Goal: Task Accomplishment & Management: Manage account settings

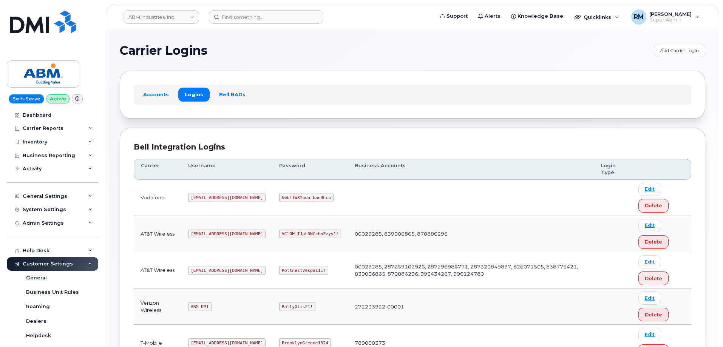
scroll to position [113, 0]
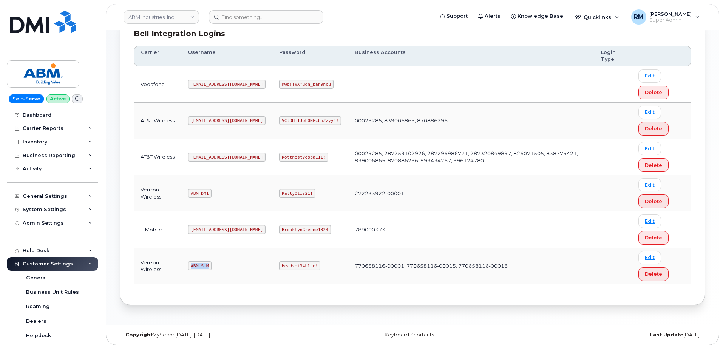
drag, startPoint x: 191, startPoint y: 265, endPoint x: 213, endPoint y: 137, distance: 130.2
click at [238, 266] on td "ABM_S_M" at bounding box center [226, 266] width 91 height 36
copy code "ABM_S_M"
click at [279, 265] on code "Headset34blue!" at bounding box center [299, 265] width 41 height 9
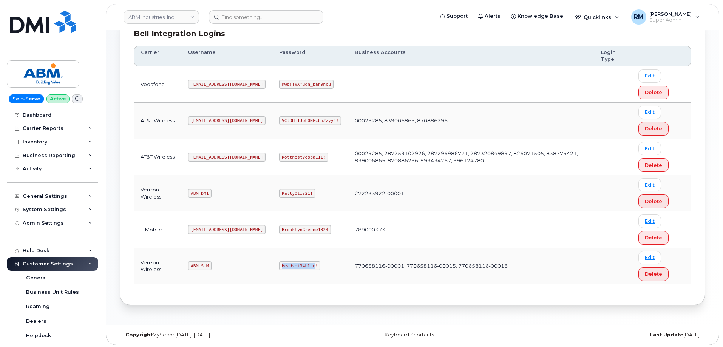
copy code "Headset34blue"
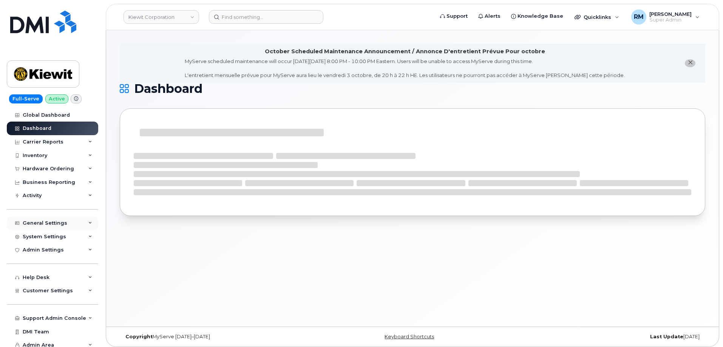
click at [53, 219] on div "General Settings" at bounding box center [52, 223] width 91 height 14
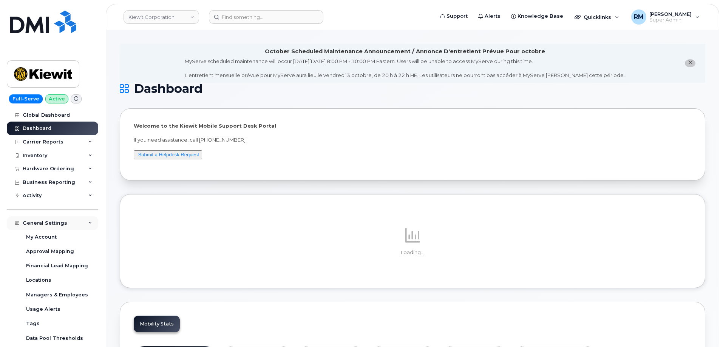
click at [53, 222] on div "General Settings" at bounding box center [45, 223] width 45 height 6
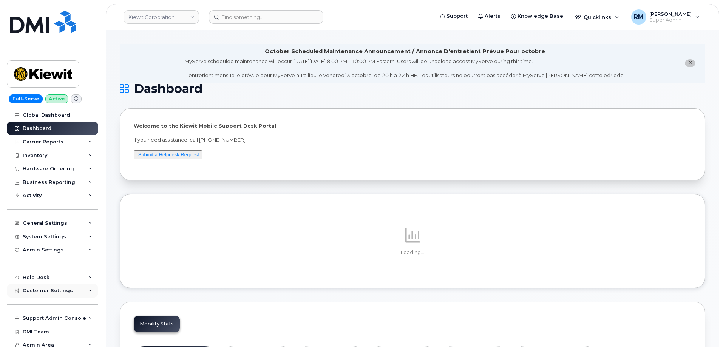
click at [53, 287] on div "Customer Settings" at bounding box center [52, 291] width 91 height 14
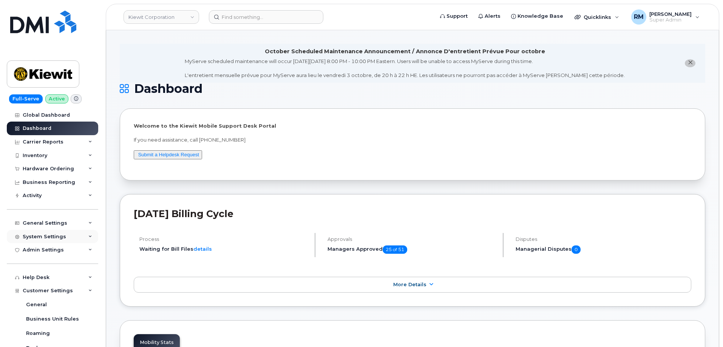
click at [51, 235] on div "System Settings" at bounding box center [44, 237] width 43 height 6
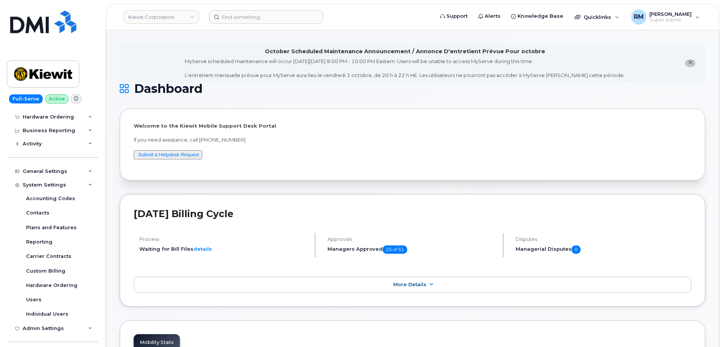
scroll to position [151, 0]
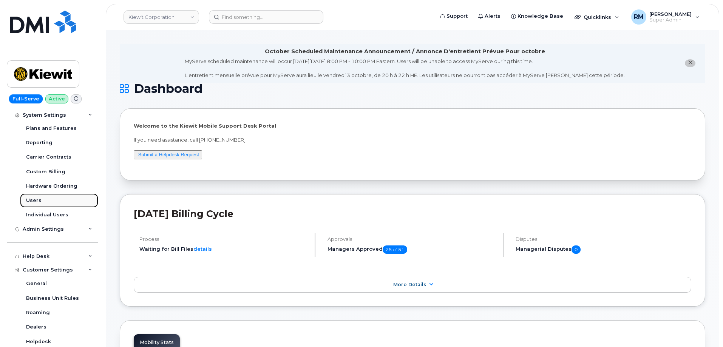
click at [33, 199] on div "Users" at bounding box center [33, 200] width 15 height 7
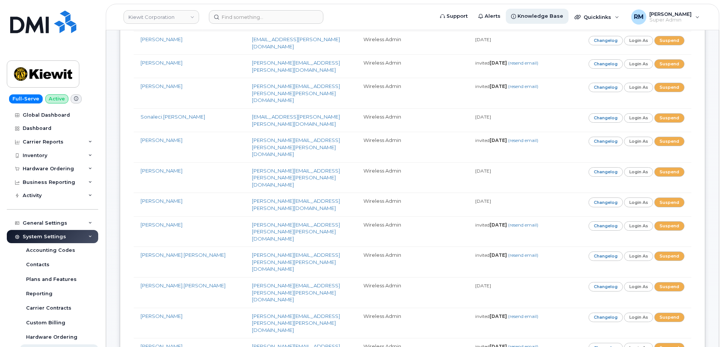
scroll to position [7045, 0]
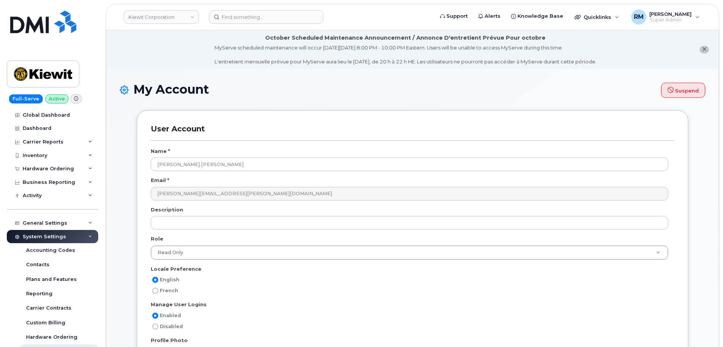
select select
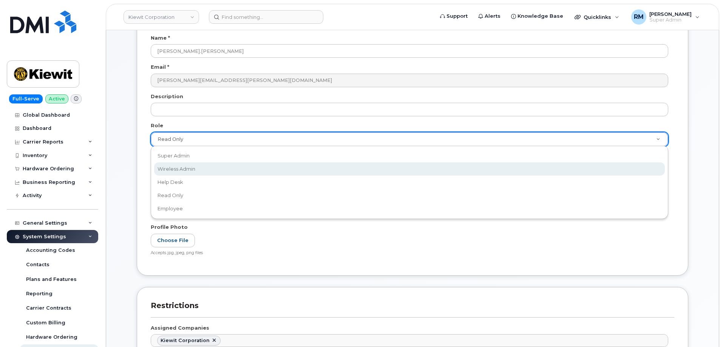
scroll to position [0, 2]
select select "wireless_admin"
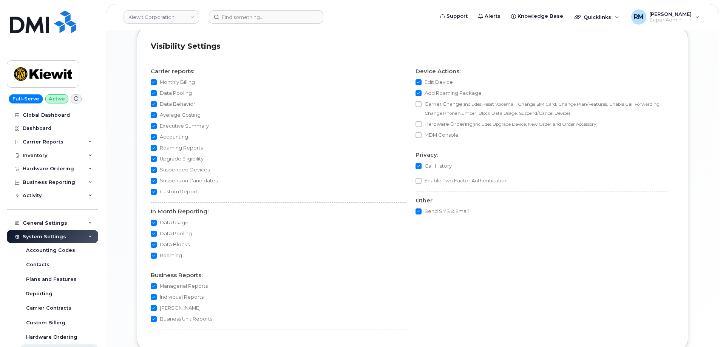
scroll to position [695, 0]
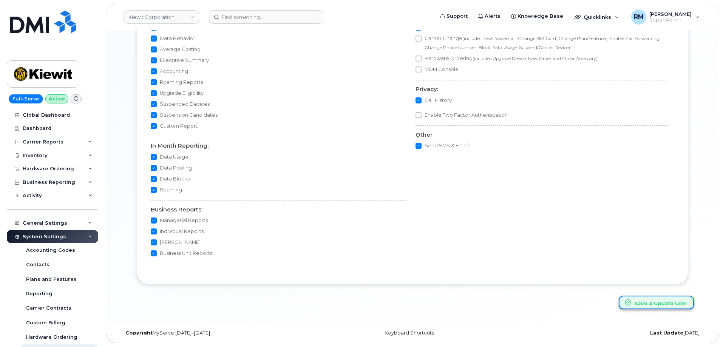
click at [646, 304] on button "Save & Update User" at bounding box center [656, 303] width 75 height 14
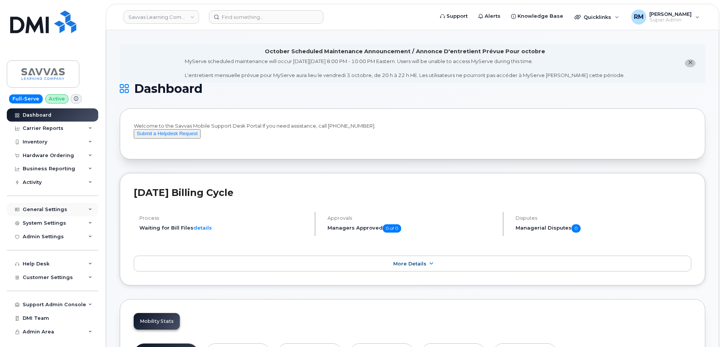
click at [62, 208] on div "General Settings" at bounding box center [45, 210] width 45 height 6
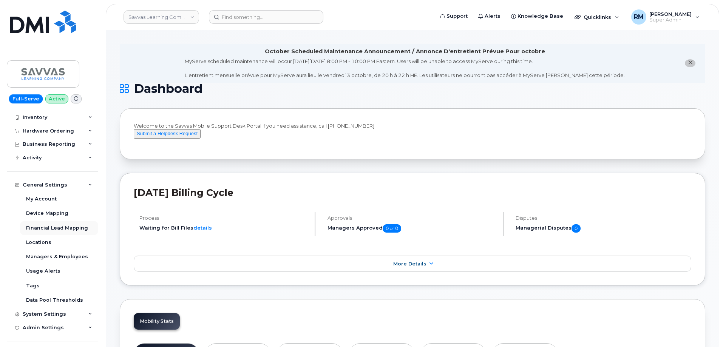
scroll to position [38, 0]
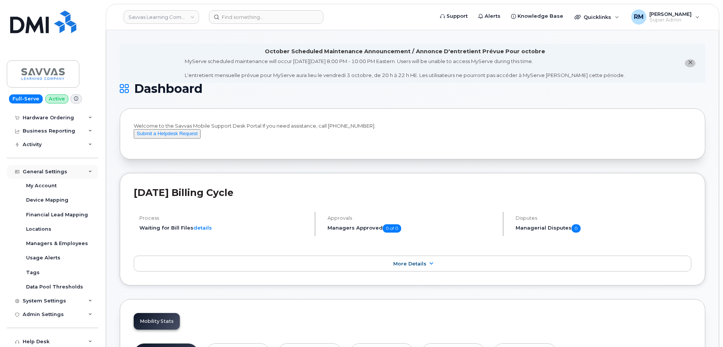
click at [51, 174] on div "General Settings" at bounding box center [45, 172] width 45 height 6
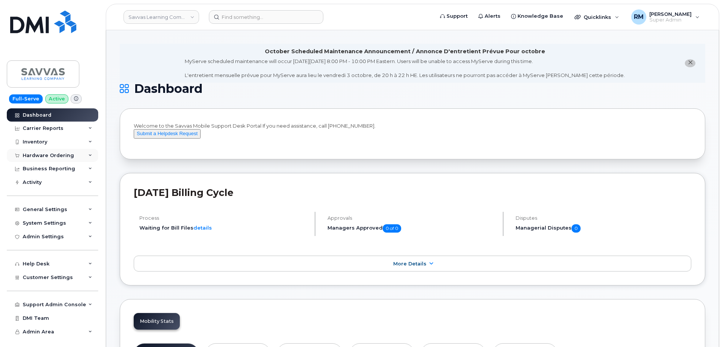
click at [56, 159] on div "Hardware Ordering" at bounding box center [52, 156] width 91 height 14
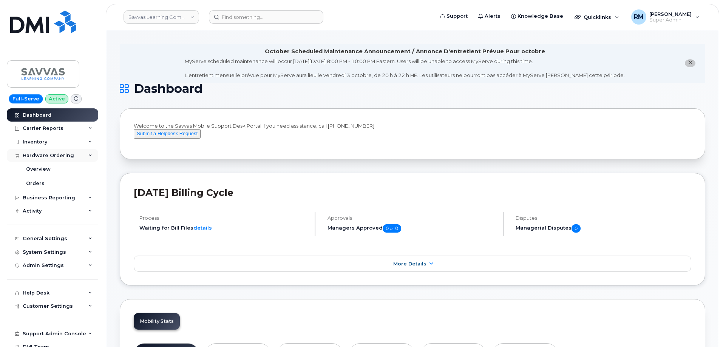
click at [56, 159] on div "Hardware Ordering" at bounding box center [52, 156] width 91 height 14
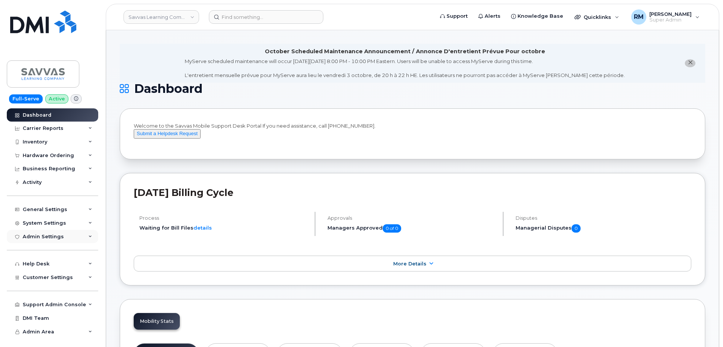
click at [66, 236] on div "Admin Settings" at bounding box center [52, 237] width 91 height 14
click at [65, 223] on div "System Settings" at bounding box center [52, 223] width 91 height 14
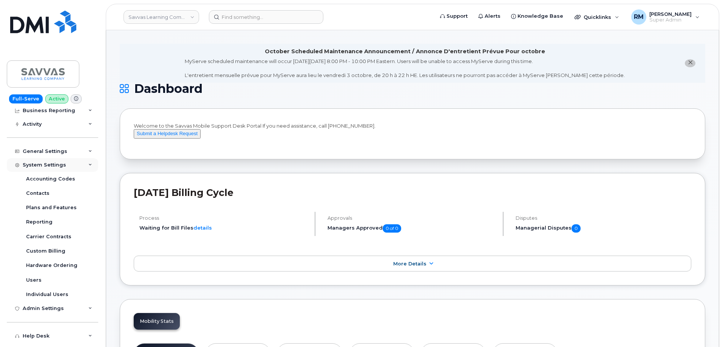
scroll to position [76, 0]
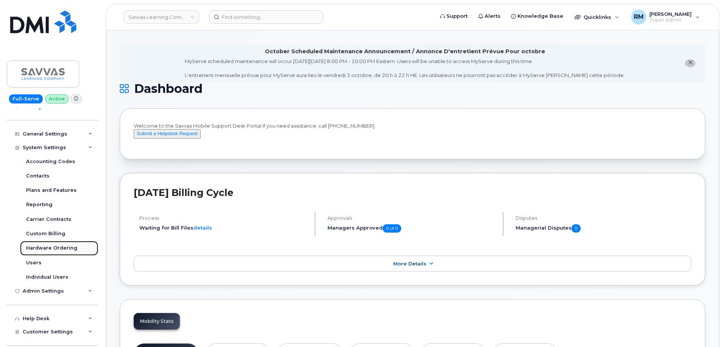
click at [67, 245] on div "Hardware Ordering" at bounding box center [51, 248] width 51 height 7
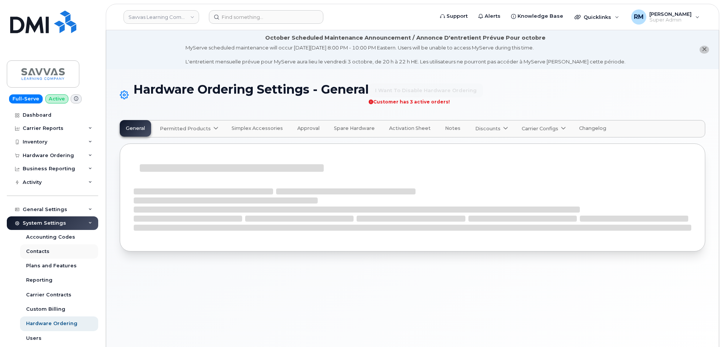
select select "admins"
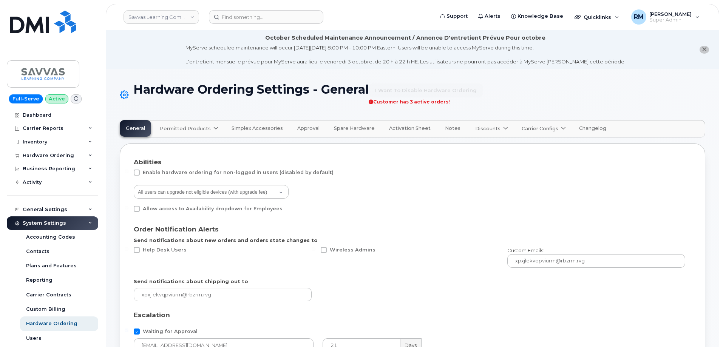
click at [298, 125] on button "Approval" at bounding box center [308, 128] width 34 height 17
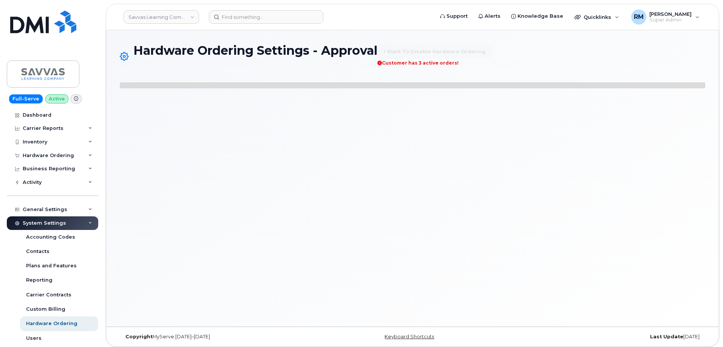
select select "mandatory"
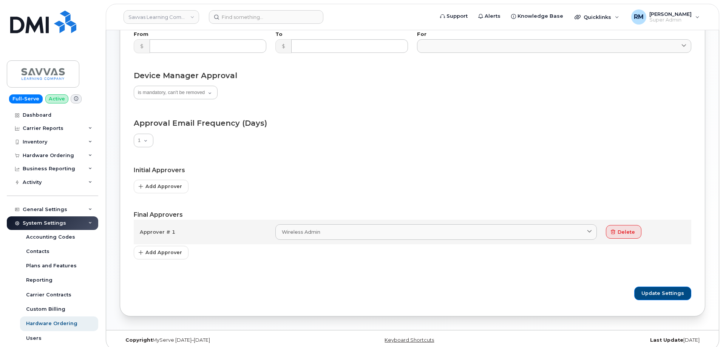
scroll to position [211, 0]
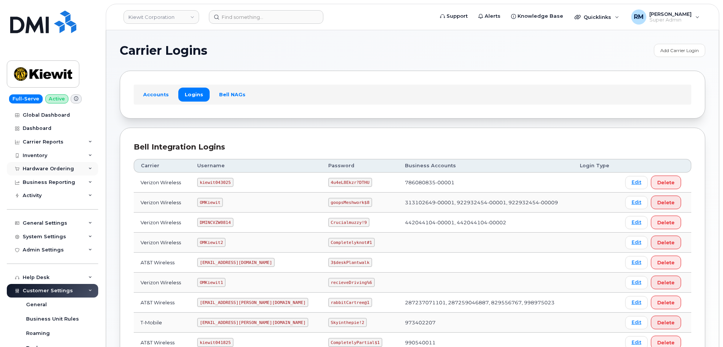
click at [70, 168] on div "Hardware Ordering" at bounding box center [48, 169] width 51 height 6
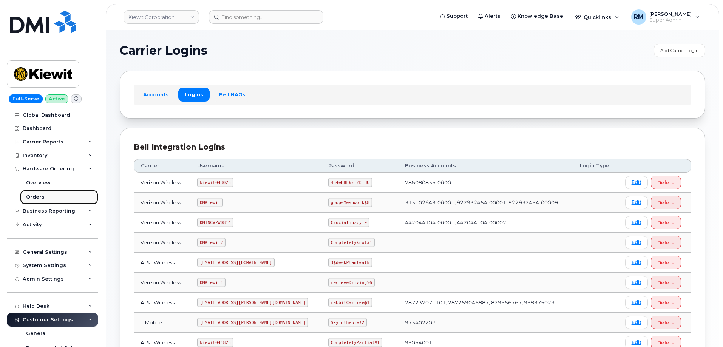
click at [36, 196] on div "Orders" at bounding box center [35, 197] width 19 height 7
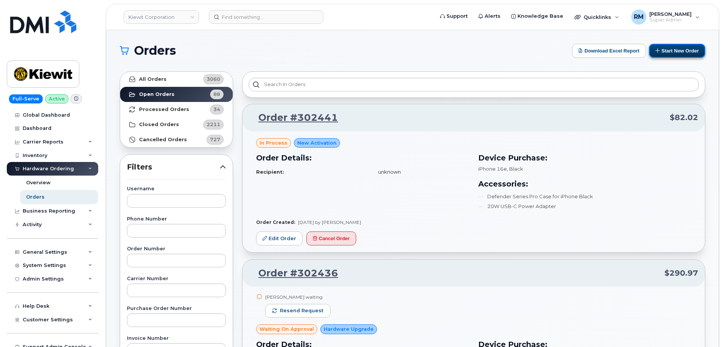
click at [674, 50] on button "Start New Order" at bounding box center [677, 51] width 56 height 14
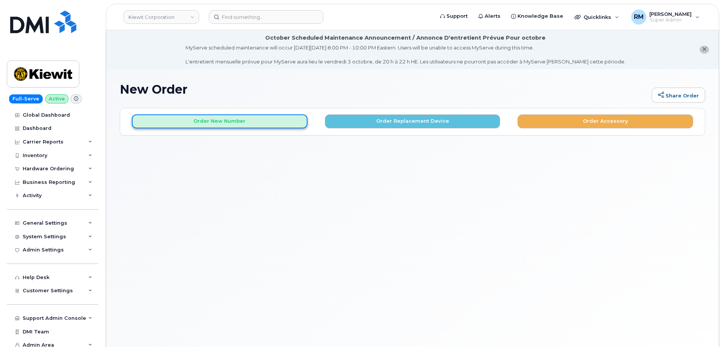
click at [198, 122] on button "Order New Number" at bounding box center [220, 121] width 176 height 14
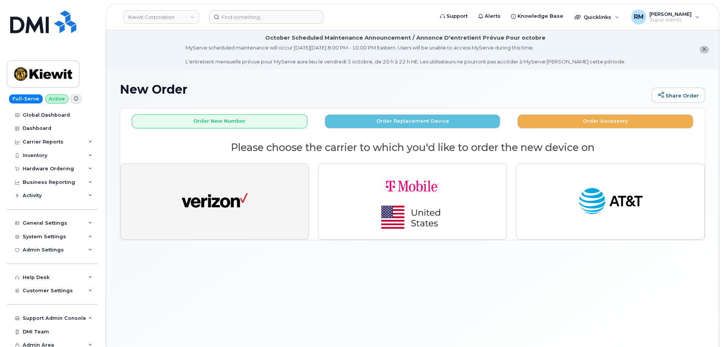
click at [217, 191] on img "button" at bounding box center [215, 202] width 66 height 34
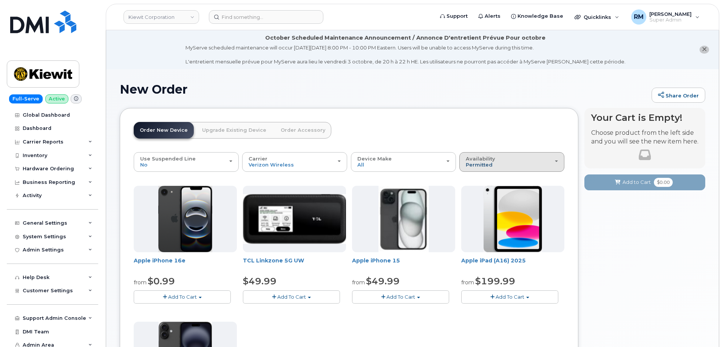
click at [487, 164] on span "Permitted" at bounding box center [479, 165] width 27 height 6
click at [469, 193] on label "All" at bounding box center [469, 191] width 16 height 9
click at [0, 0] on input "All" at bounding box center [0, 0] width 0 height 0
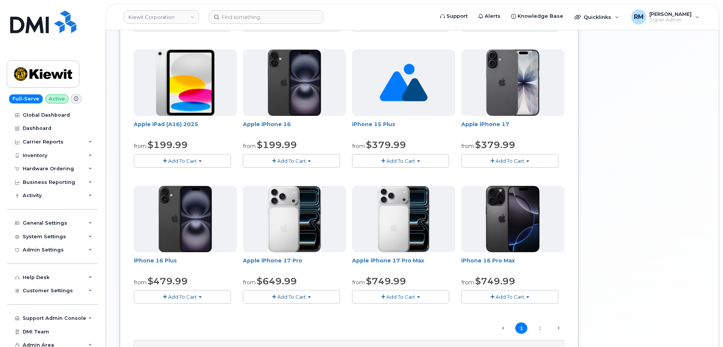
scroll to position [415, 0]
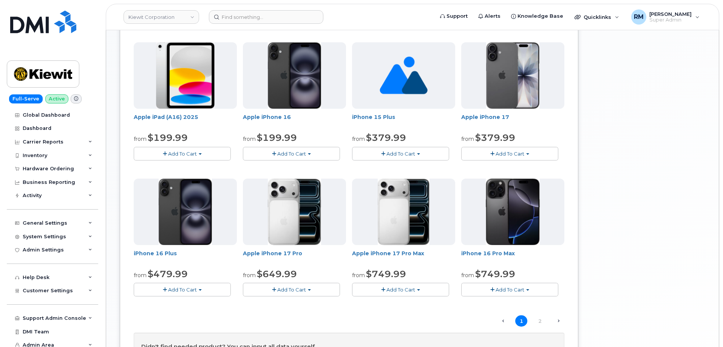
click at [39, 168] on div "Hardware Ordering" at bounding box center [48, 169] width 51 height 6
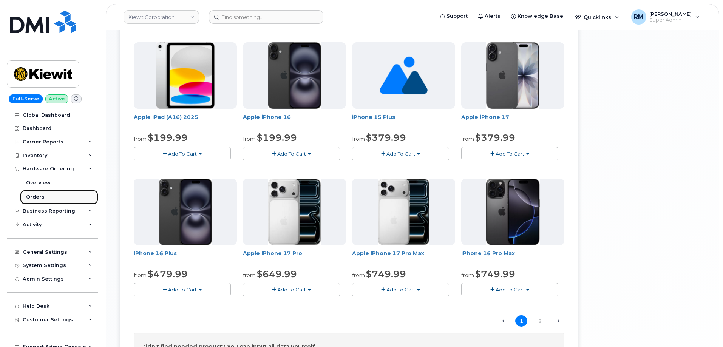
click at [32, 196] on div "Orders" at bounding box center [35, 197] width 19 height 7
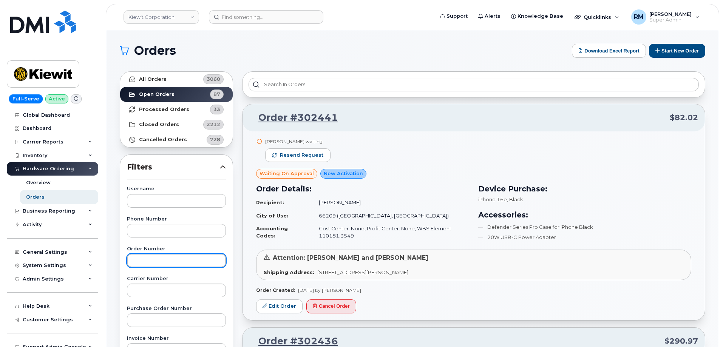
click at [154, 259] on input "text" at bounding box center [176, 261] width 99 height 14
type input "302399"
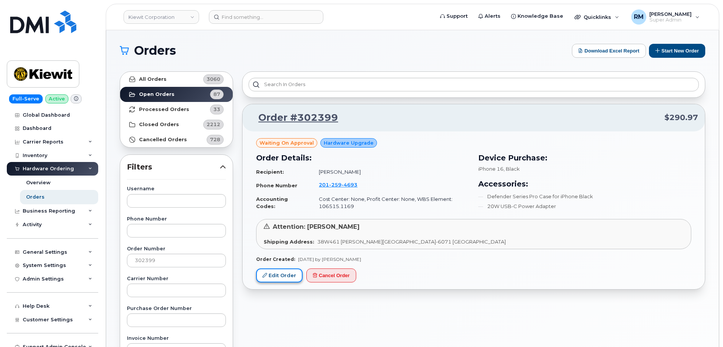
click at [271, 272] on link "Edit Order" at bounding box center [279, 275] width 46 height 14
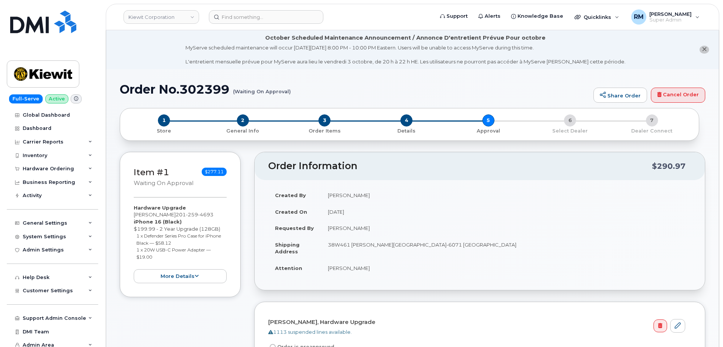
click at [181, 312] on div "Item #1 Waiting On Approval $277.11 Hardware Upgrade [PERSON_NAME] [PHONE_NUMBE…" at bounding box center [180, 294] width 121 height 284
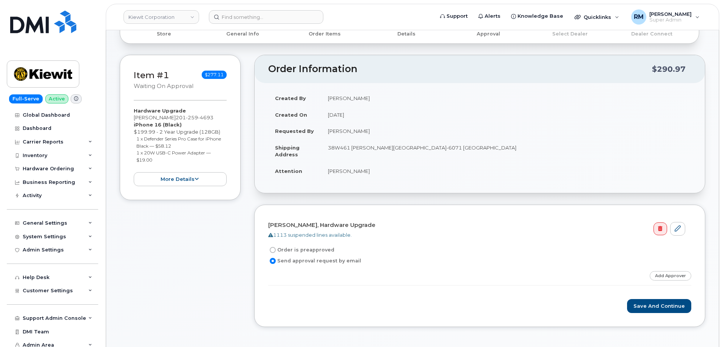
scroll to position [113, 0]
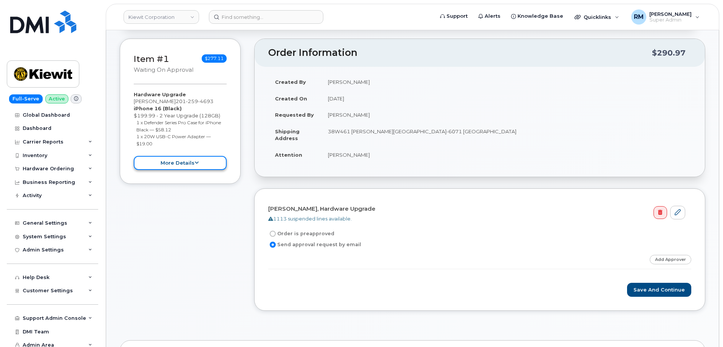
click at [195, 163] on icon at bounding box center [196, 162] width 4 height 5
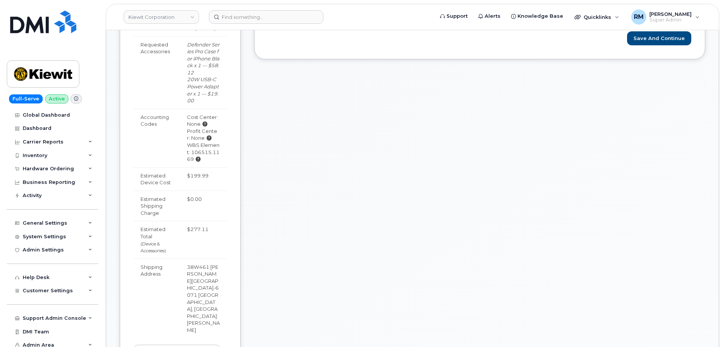
scroll to position [378, 0]
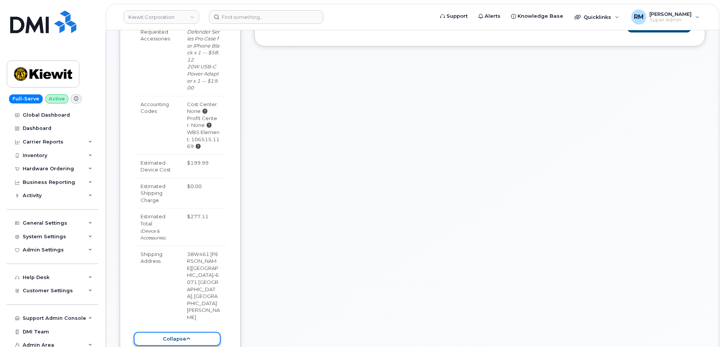
click at [186, 336] on icon at bounding box center [188, 338] width 4 height 5
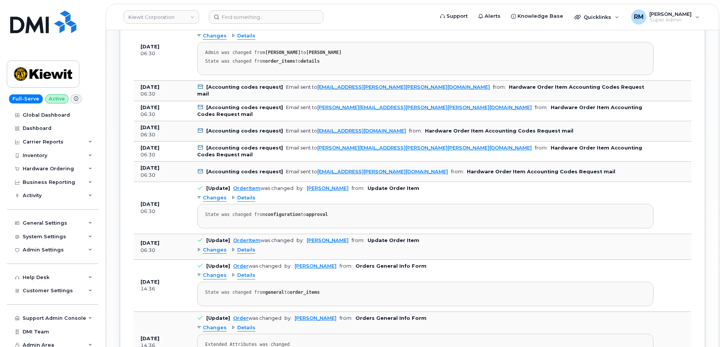
scroll to position [717, 0]
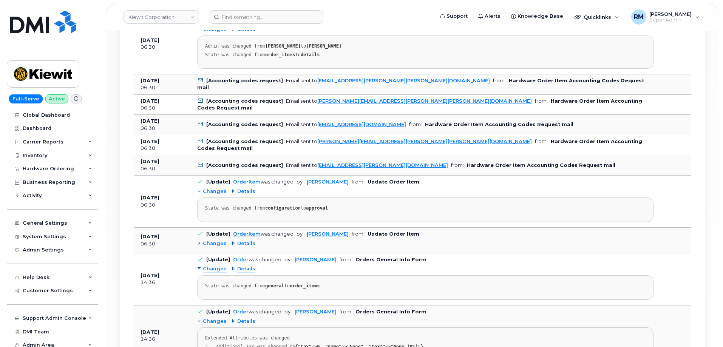
drag, startPoint x: 125, startPoint y: 199, endPoint x: 124, endPoint y: 204, distance: 5.1
click at [125, 199] on div "Activity Log Customize Filter Refresh Export Date Details Action Oct 03, 2025 0…" at bounding box center [412, 141] width 585 height 811
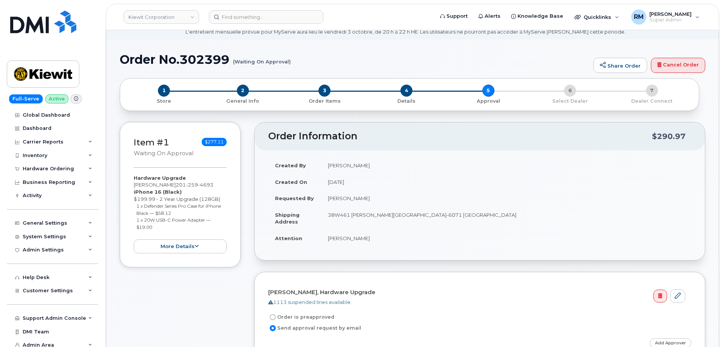
scroll to position [227, 0]
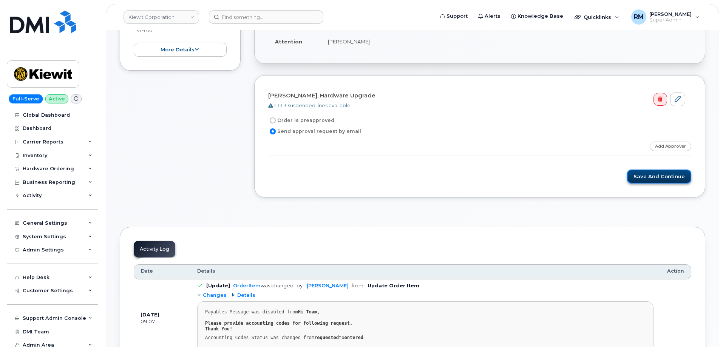
click at [661, 175] on button "Save and Continue" at bounding box center [659, 177] width 64 height 14
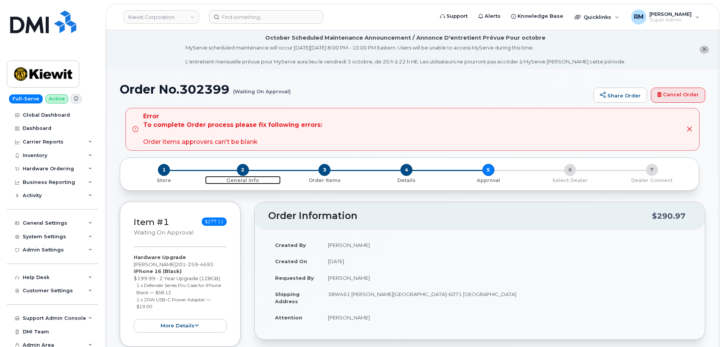
click at [245, 171] on span "2" at bounding box center [243, 170] width 12 height 12
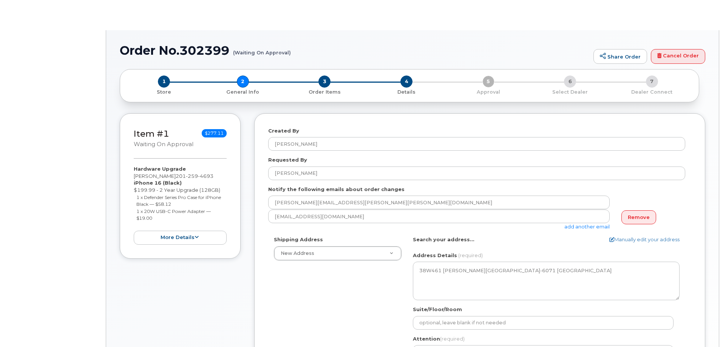
select select
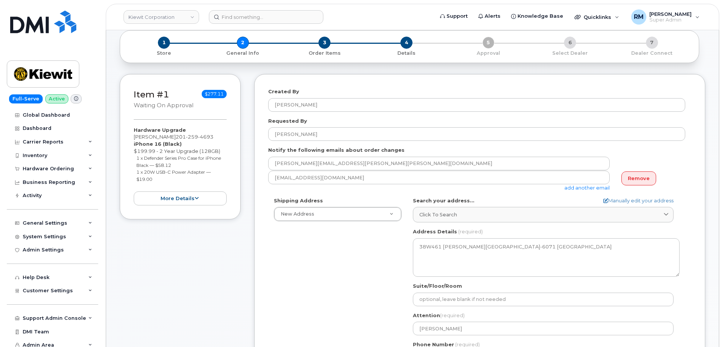
scroll to position [76, 0]
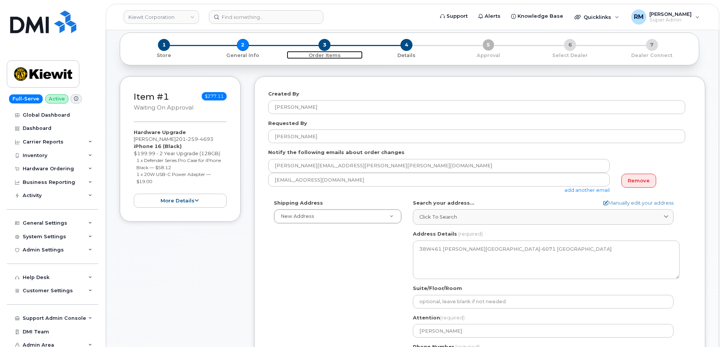
click at [324, 53] on p "Order Items" at bounding box center [325, 55] width 76 height 7
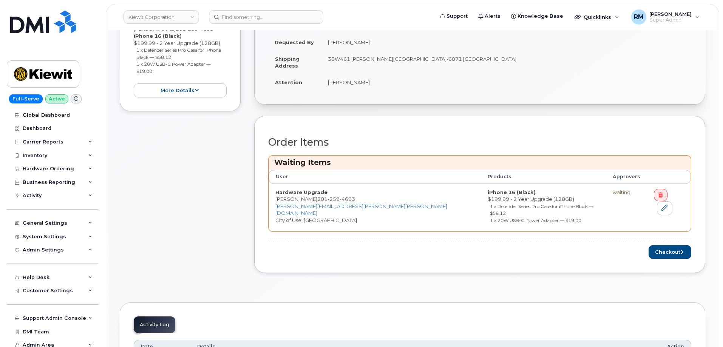
scroll to position [189, 0]
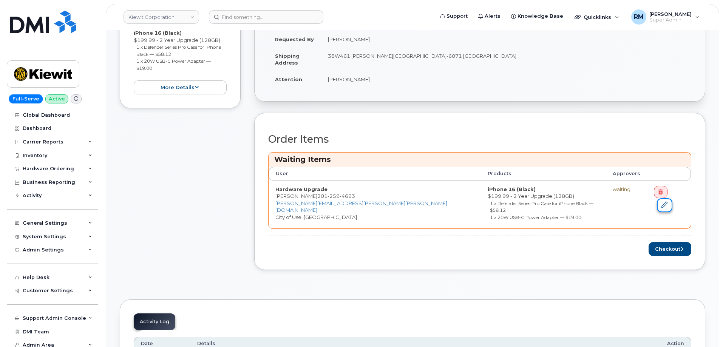
click at [667, 202] on icon at bounding box center [664, 205] width 6 height 6
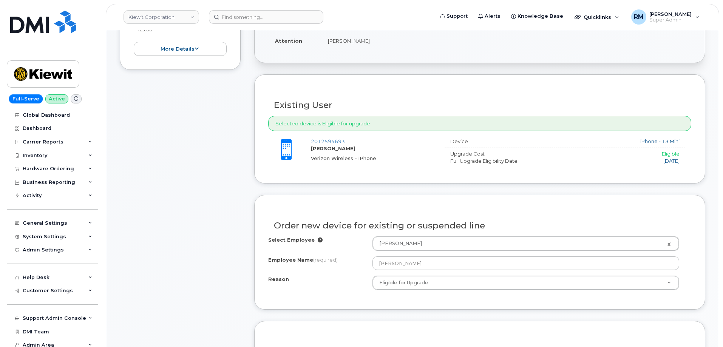
scroll to position [227, 0]
drag, startPoint x: 350, startPoint y: 140, endPoint x: 296, endPoint y: 142, distance: 54.0
click at [296, 142] on div "2012594693 Patrick Normoyle Verizon Wireless - iPhone" at bounding box center [353, 151] width 170 height 24
copy div "2012594693"
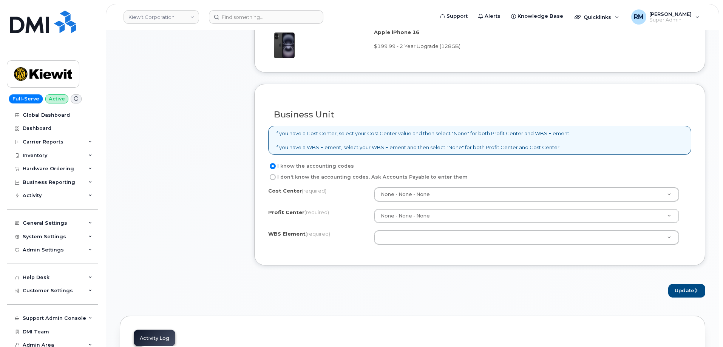
scroll to position [566, 0]
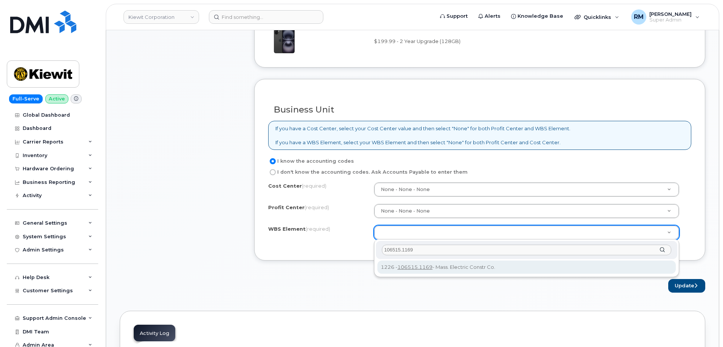
type input "106515.1169"
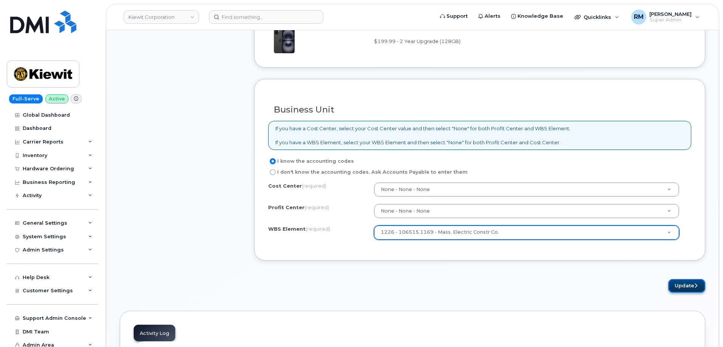
click at [687, 286] on button "Update" at bounding box center [686, 286] width 37 height 14
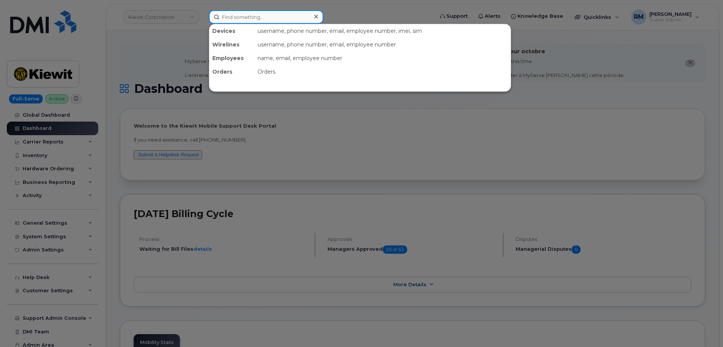
click at [229, 19] on input at bounding box center [266, 17] width 114 height 14
paste input "2012594693"
type input "2012594693"
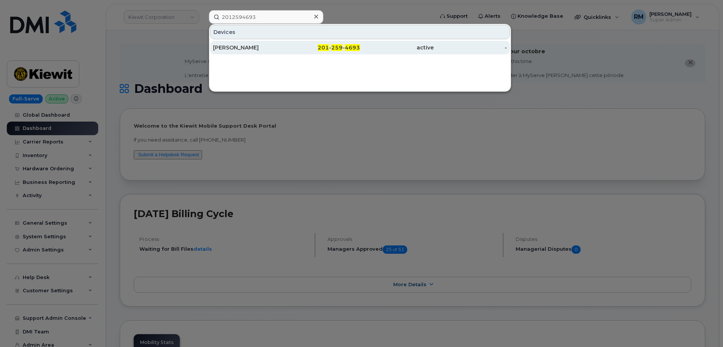
click at [257, 49] on div "[PERSON_NAME]" at bounding box center [250, 48] width 74 height 8
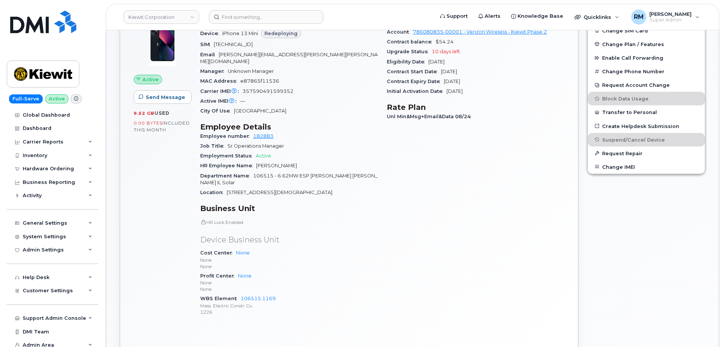
scroll to position [275, 0]
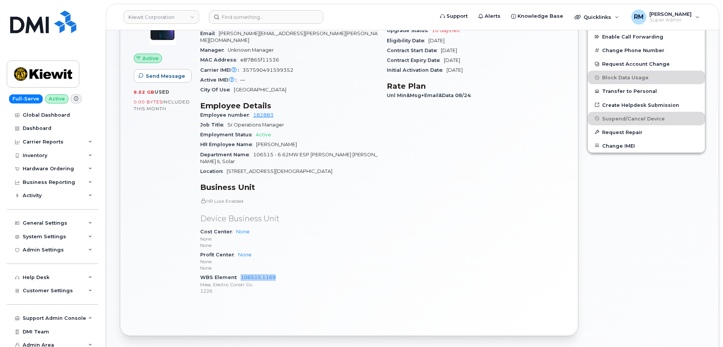
drag, startPoint x: 286, startPoint y: 265, endPoint x: 238, endPoint y: 264, distance: 48.3
click at [238, 273] on div "WBS Element 106515.1169 Mass. Electric Constr Co. 1226" at bounding box center [288, 284] width 177 height 23
copy link "106515.1169"
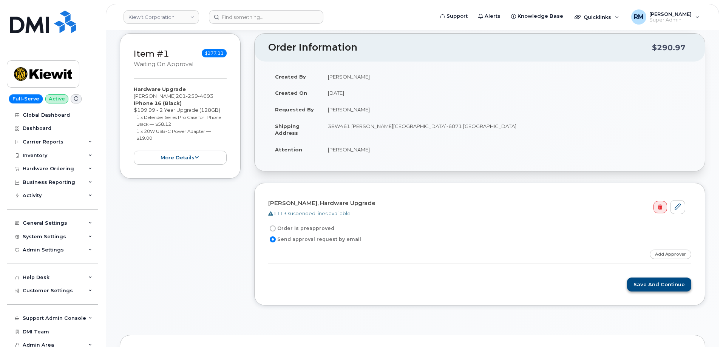
scroll to position [189, 0]
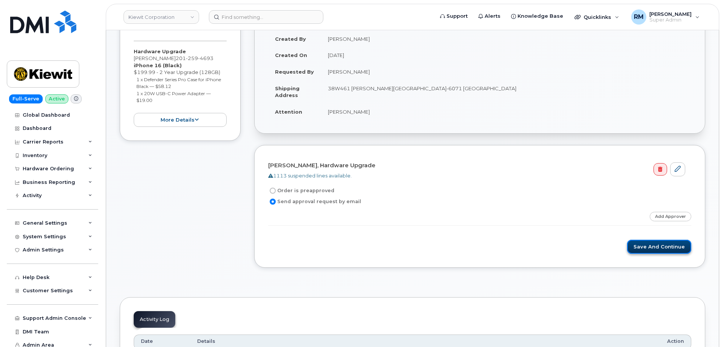
click at [668, 248] on button "Save and Continue" at bounding box center [659, 247] width 64 height 14
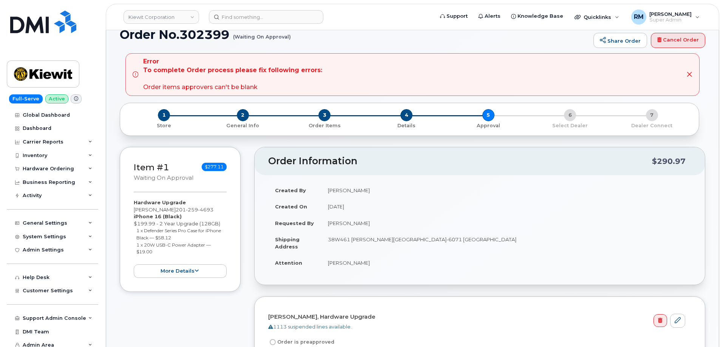
scroll to position [76, 0]
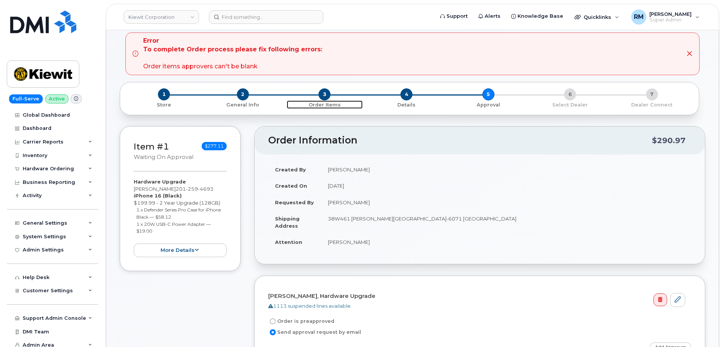
click at [326, 97] on span "3" at bounding box center [324, 94] width 12 height 12
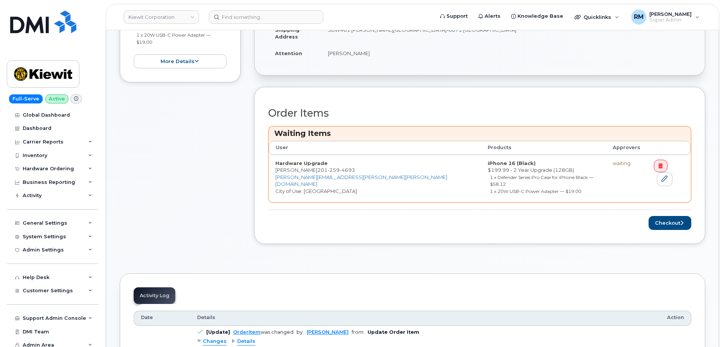
scroll to position [227, 0]
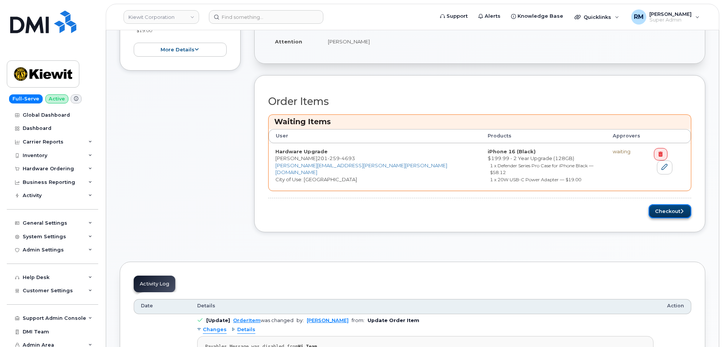
click at [669, 204] on button "Checkout" at bounding box center [669, 211] width 43 height 14
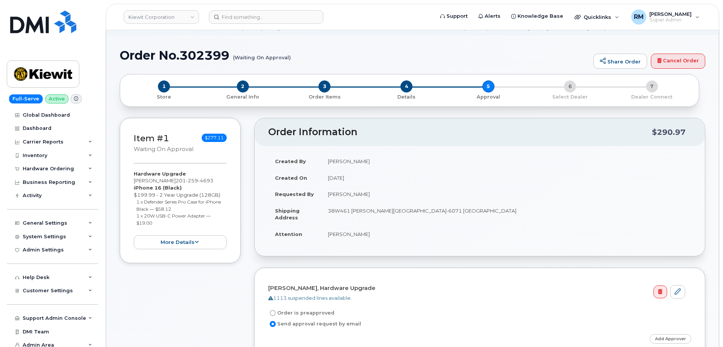
scroll to position [76, 0]
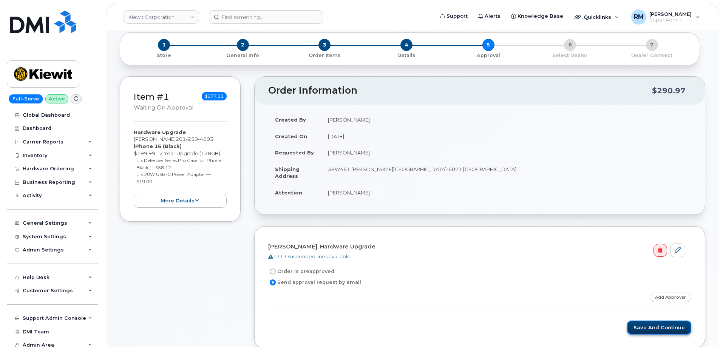
click at [646, 328] on button "Save and Continue" at bounding box center [659, 328] width 64 height 14
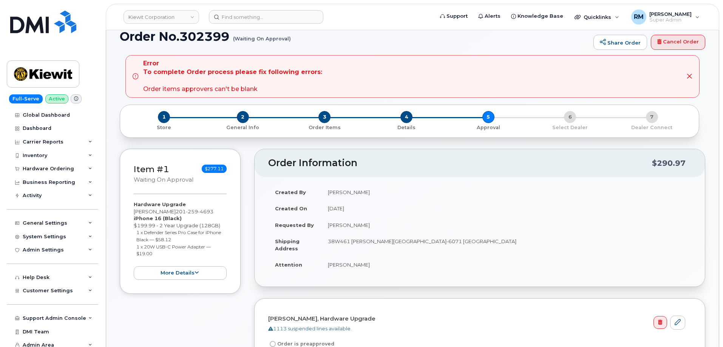
scroll to position [76, 0]
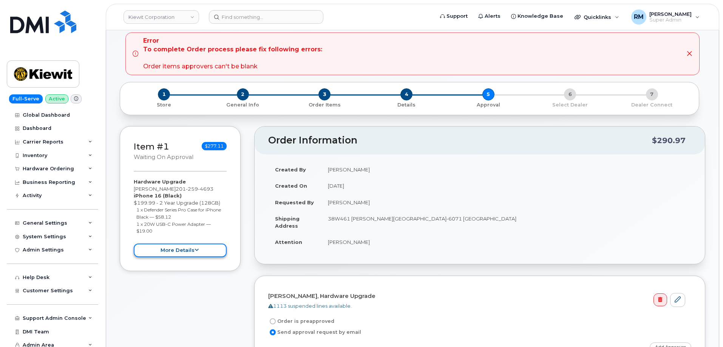
click at [185, 248] on button "more details" at bounding box center [180, 251] width 93 height 14
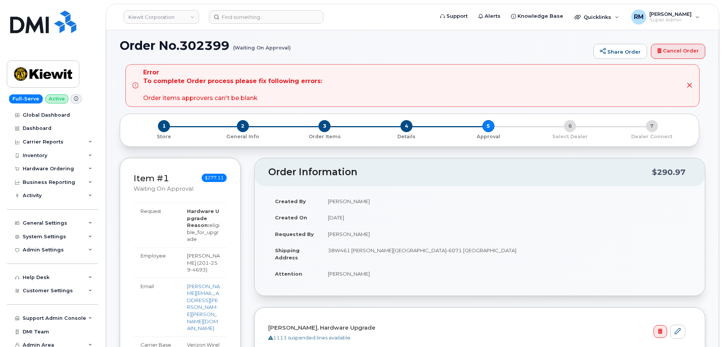
scroll to position [0, 0]
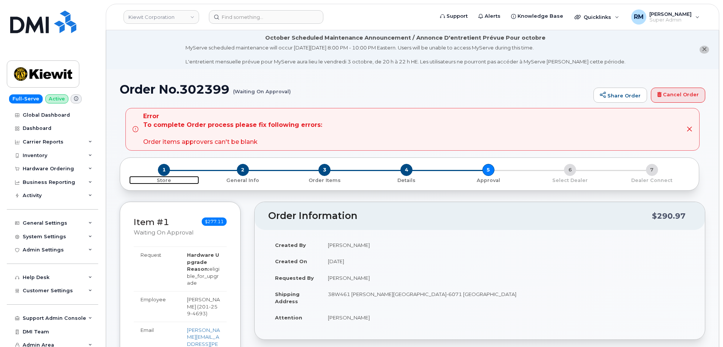
click at [164, 167] on span "1" at bounding box center [164, 170] width 12 height 12
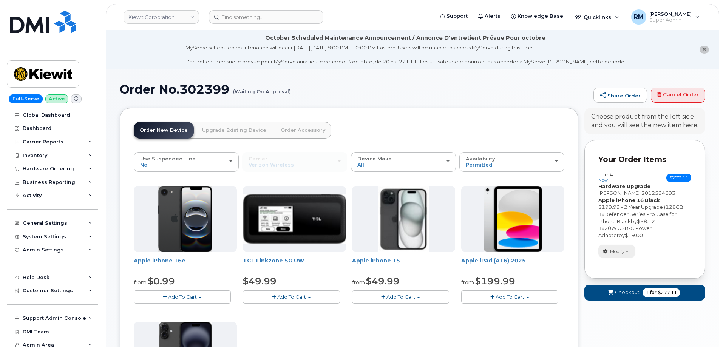
click at [621, 255] on button "Modify" at bounding box center [616, 251] width 37 height 13
click at [623, 264] on link "change" at bounding box center [635, 262] width 72 height 9
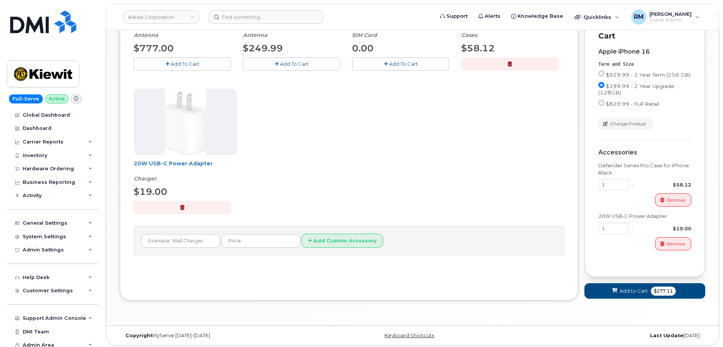
scroll to position [273, 0]
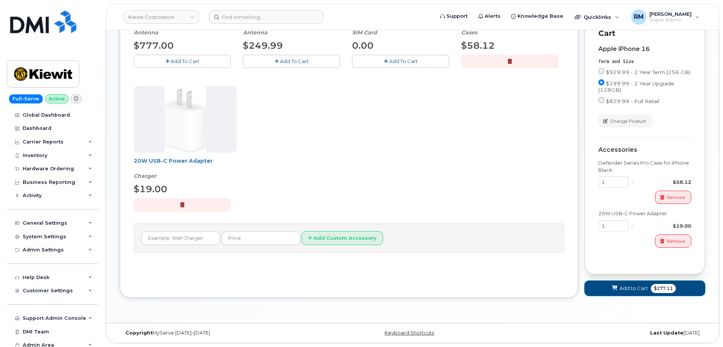
click at [629, 289] on span "Add to Cart" at bounding box center [633, 288] width 28 height 7
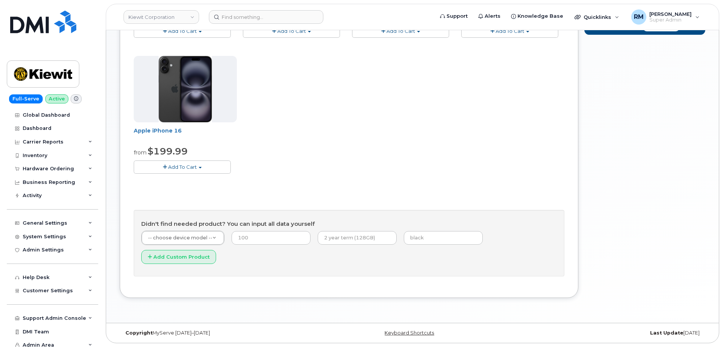
scroll to position [247, 0]
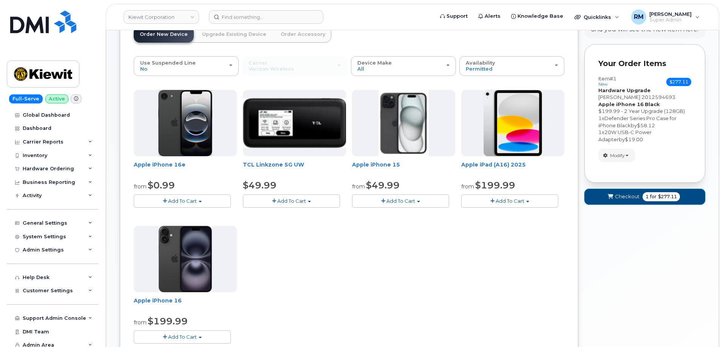
click at [625, 199] on span "Checkout" at bounding box center [627, 196] width 25 height 7
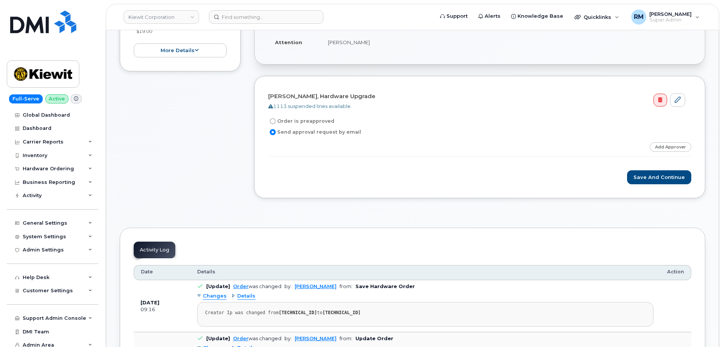
scroll to position [227, 0]
click at [675, 100] on icon at bounding box center [677, 99] width 6 height 6
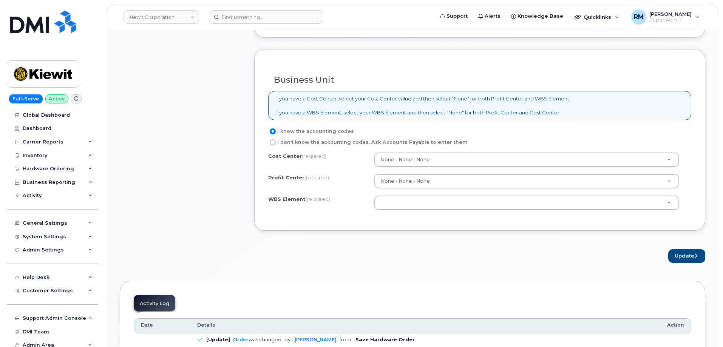
scroll to position [604, 0]
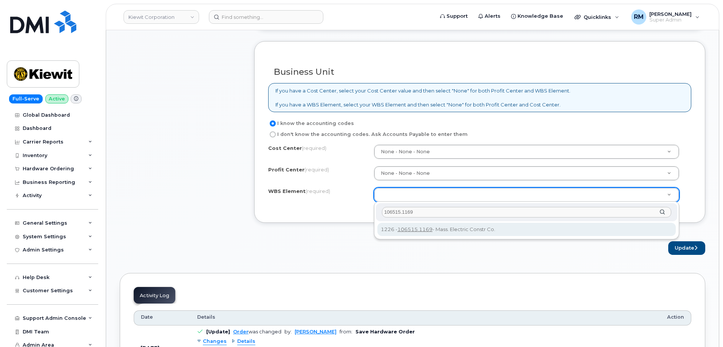
type input "106515.1169"
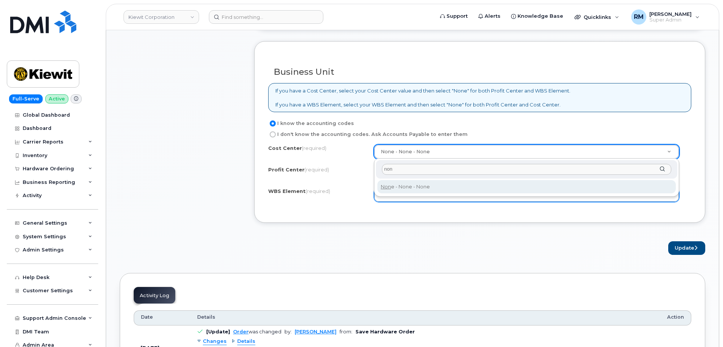
type input "non"
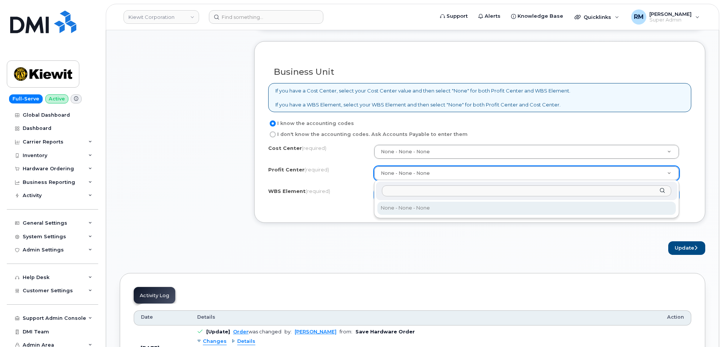
drag, startPoint x: 401, startPoint y: 171, endPoint x: 407, endPoint y: 170, distance: 6.9
type input "non"
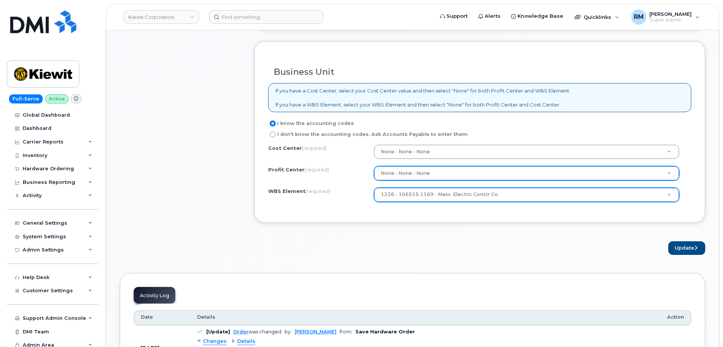
click at [688, 247] on button "Update" at bounding box center [686, 248] width 37 height 14
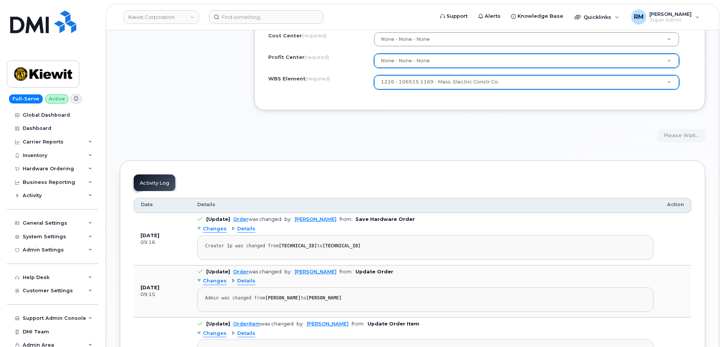
scroll to position [717, 0]
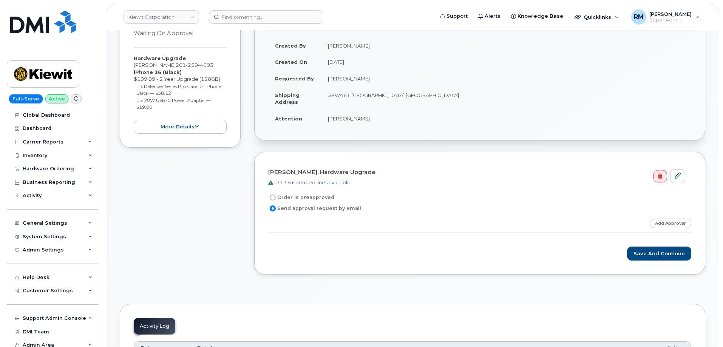
scroll to position [189, 0]
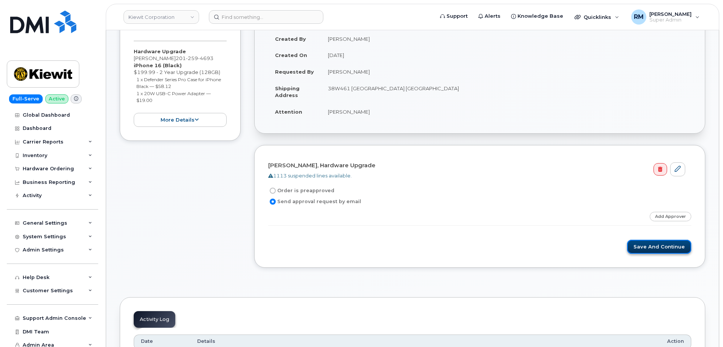
click at [663, 247] on button "Save and Continue" at bounding box center [659, 247] width 64 height 14
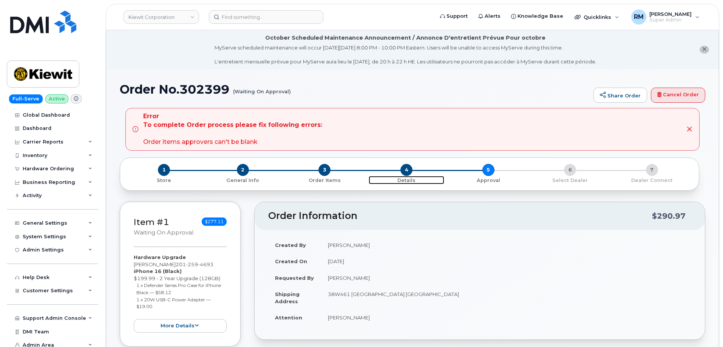
click at [409, 169] on span "4" at bounding box center [406, 170] width 12 height 12
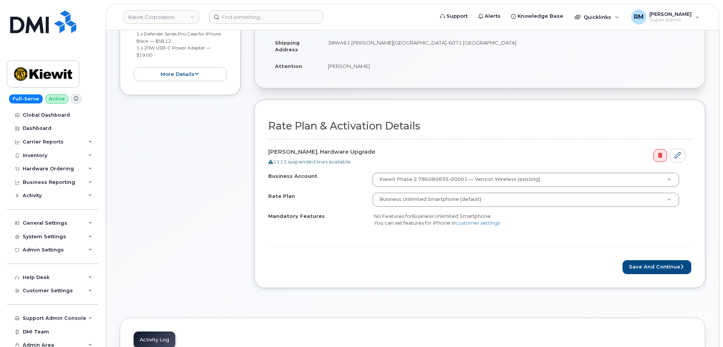
scroll to position [227, 0]
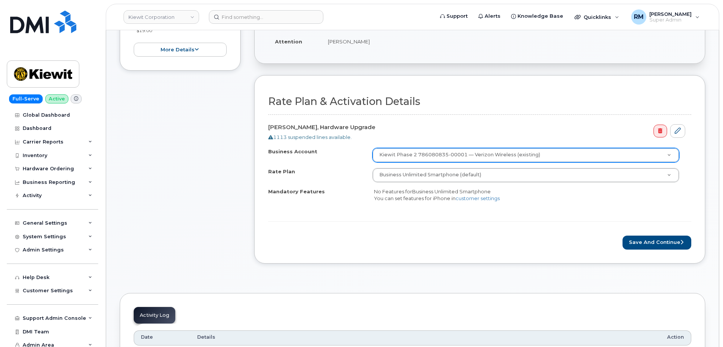
drag, startPoint x: 417, startPoint y: 225, endPoint x: 614, endPoint y: 240, distance: 197.3
click at [417, 224] on form "Rate Plan & Activation Details Patrick Normoyle, Hardware Upgrade 1113 suspende…" at bounding box center [479, 173] width 423 height 154
click at [644, 242] on button "Save and Continue" at bounding box center [656, 243] width 69 height 14
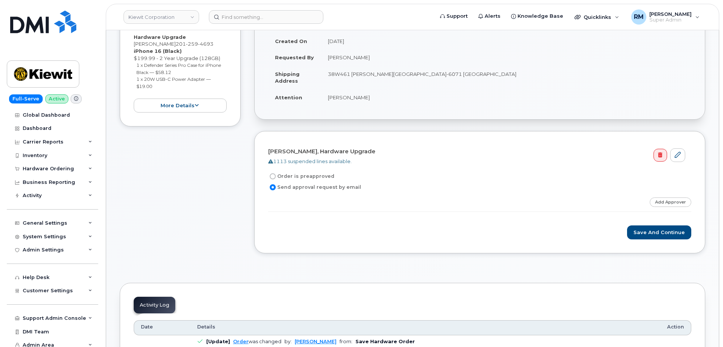
scroll to position [189, 0]
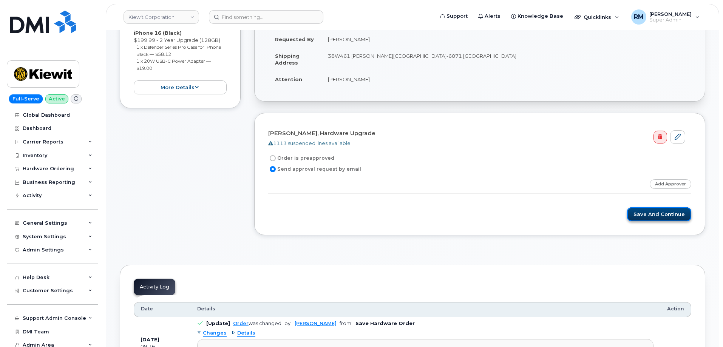
click at [651, 214] on button "Save and Continue" at bounding box center [659, 214] width 64 height 14
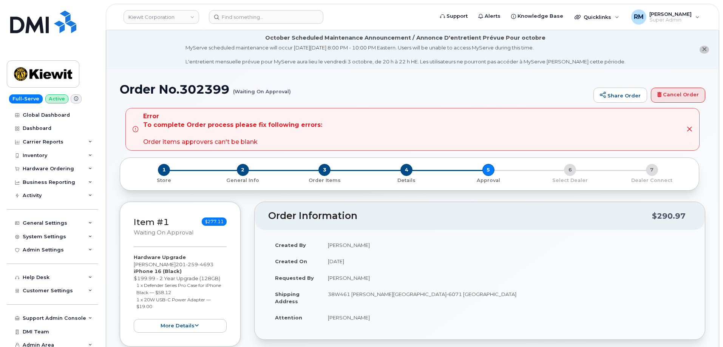
click at [347, 88] on h1 "Order No.302399 (Waiting On Approval)" at bounding box center [355, 89] width 470 height 13
click at [216, 87] on h1 "Order No.302399 (Waiting On Approval)" at bounding box center [355, 89] width 470 height 13
copy h1 "302399"
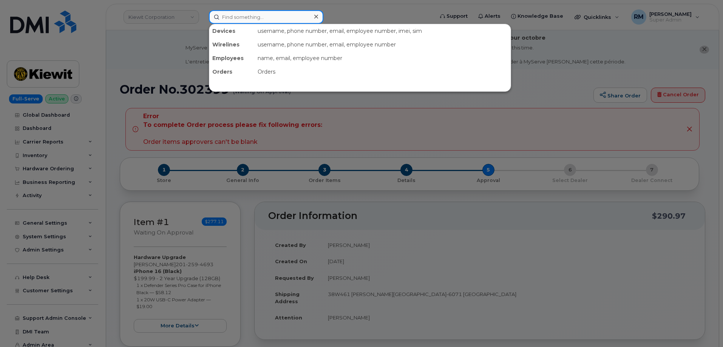
click at [245, 16] on input at bounding box center [266, 17] width 114 height 14
paste input "848) 384-1043"
type input "848) 384-1043"
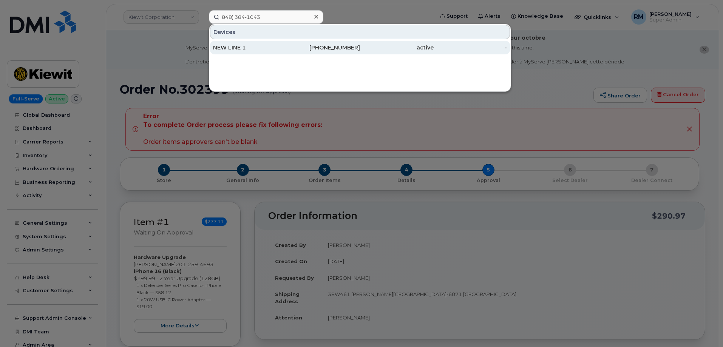
click at [245, 46] on div "NEW LINE 1" at bounding box center [250, 48] width 74 height 8
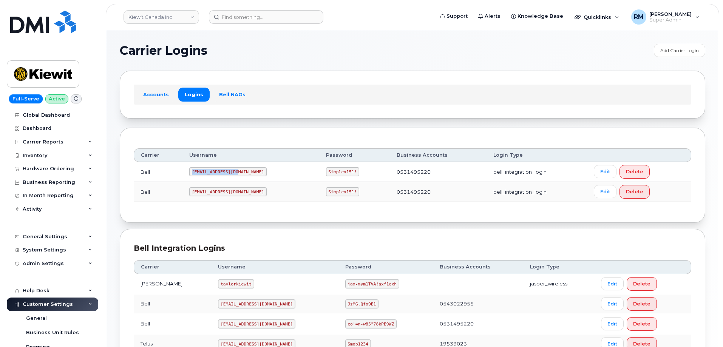
drag, startPoint x: 194, startPoint y: 173, endPoint x: 271, endPoint y: 171, distance: 77.0
click at [271, 171] on td "1PeterK@myserve.ca" at bounding box center [250, 172] width 137 height 20
click at [326, 173] on code "Simplex151!" at bounding box center [343, 171] width 34 height 9
copy code "Simplex151"
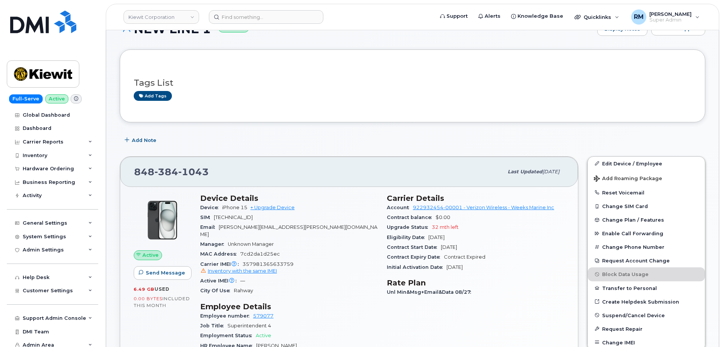
scroll to position [76, 0]
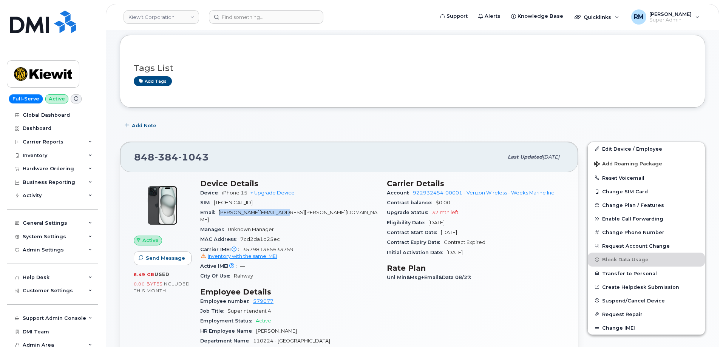
drag, startPoint x: 295, startPoint y: 211, endPoint x: 224, endPoint y: 211, distance: 71.0
click at [221, 213] on div "Email MIKE.KELLEY1@KIEWIT.COM" at bounding box center [288, 216] width 177 height 17
copy span "[PERSON_NAME][EMAIL_ADDRESS][PERSON_NAME][DOMAIN_NAME]"
click at [632, 146] on link "Edit Device / Employee" at bounding box center [646, 149] width 117 height 14
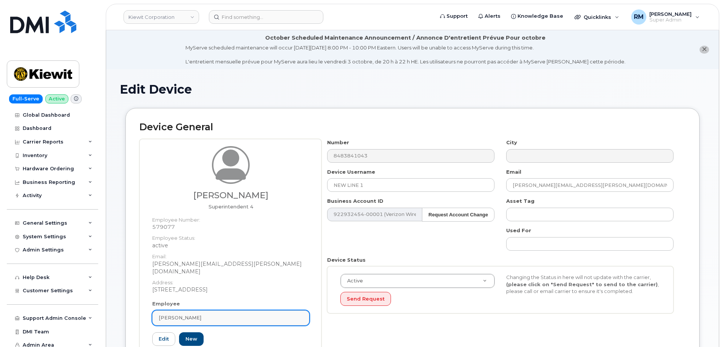
click at [213, 314] on div "[PERSON_NAME]" at bounding box center [231, 317] width 144 height 7
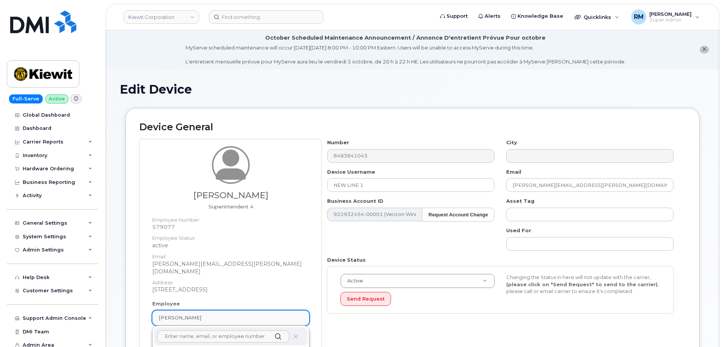
paste input "MIKE.KELLEY1@KIEWIT.COM"
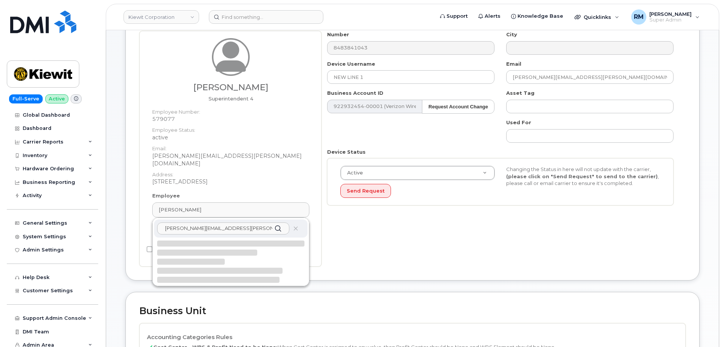
scroll to position [113, 0]
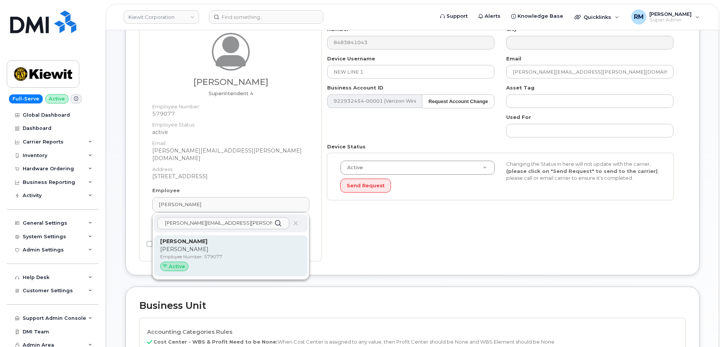
type input "MIKE.KELLEY1@KIEWIT.COM"
click at [187, 245] on p "Mike" at bounding box center [230, 249] width 141 height 8
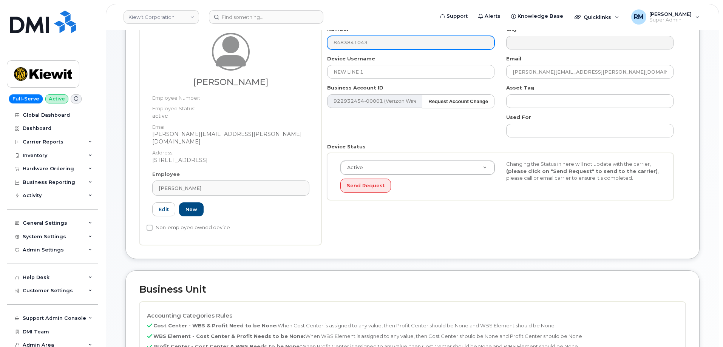
type input "Michael Kelley"
type input "mike.kelley1@kiewit.com"
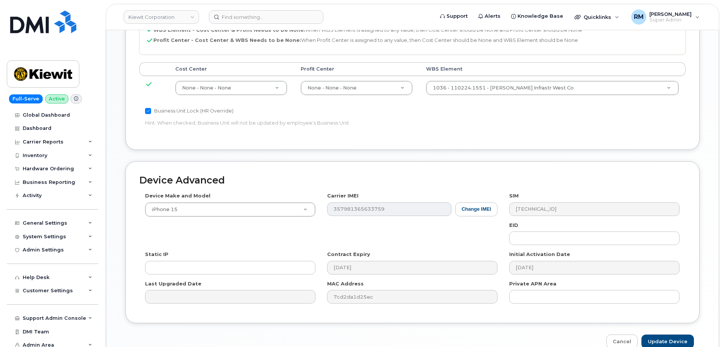
scroll to position [451, 0]
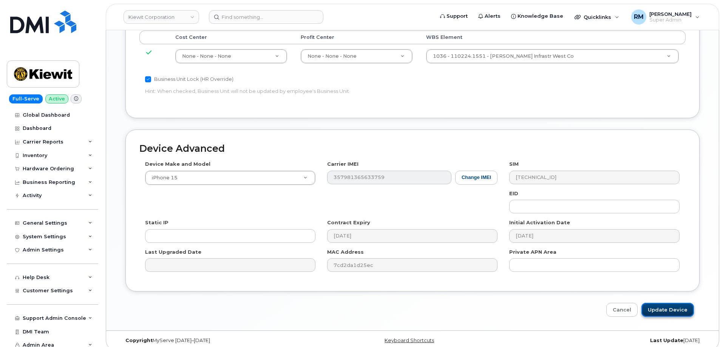
click at [668, 303] on input "Update Device" at bounding box center [667, 310] width 52 height 14
type input "Saving..."
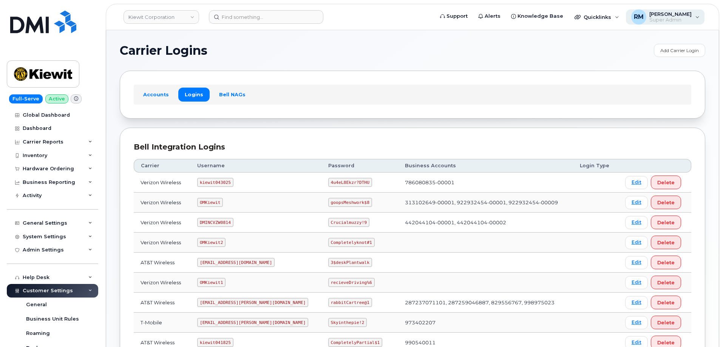
click at [668, 15] on span "[PERSON_NAME]" at bounding box center [670, 14] width 42 height 6
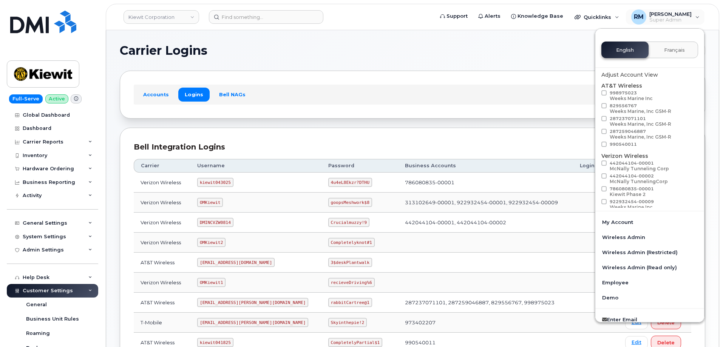
scroll to position [38, 0]
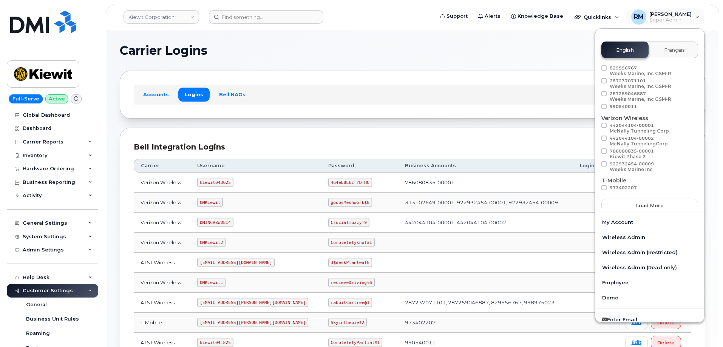
click at [444, 80] on div "Accounts Logins Bell NAGs" at bounding box center [412, 95] width 585 height 48
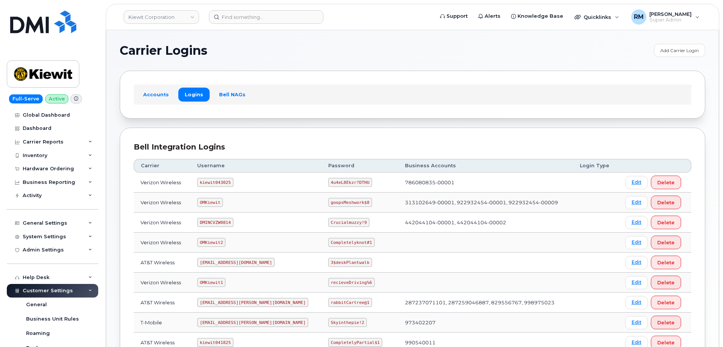
click at [212, 203] on code "OMKiewit" at bounding box center [210, 202] width 26 height 9
copy code "OMKiewit"
drag, startPoint x: 305, startPoint y: 203, endPoint x: 346, endPoint y: 200, distance: 40.5
click at [346, 200] on td "goopsMeshwork$8" at bounding box center [359, 203] width 77 height 20
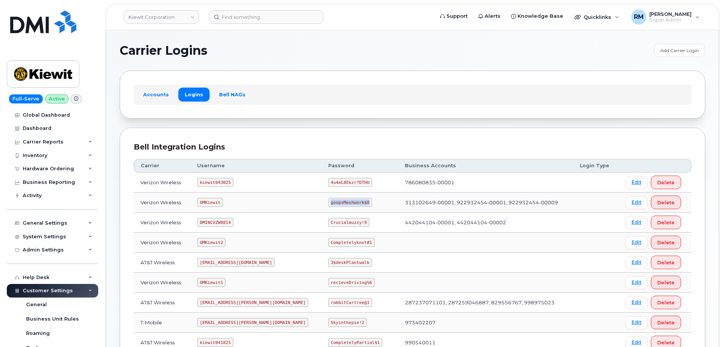
copy code "goopsMeshwork$8"
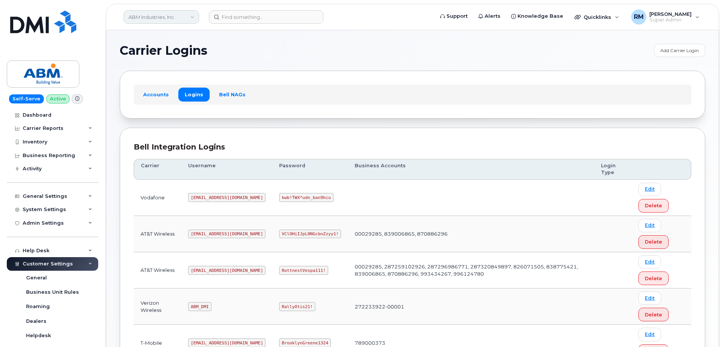
click at [167, 19] on link "ABM Industries, Inc." at bounding box center [161, 17] width 76 height 14
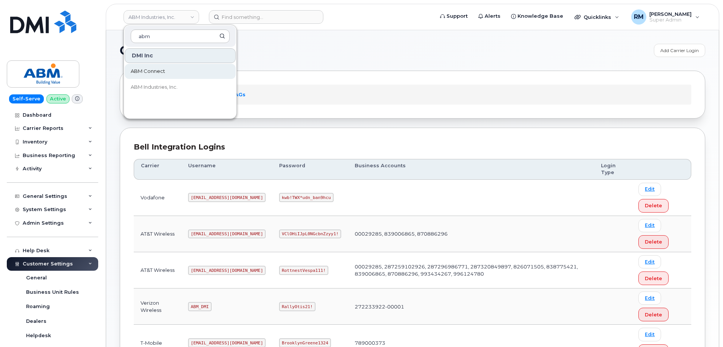
type input "abm"
click at [159, 71] on span "ABM Connect" at bounding box center [148, 72] width 34 height 8
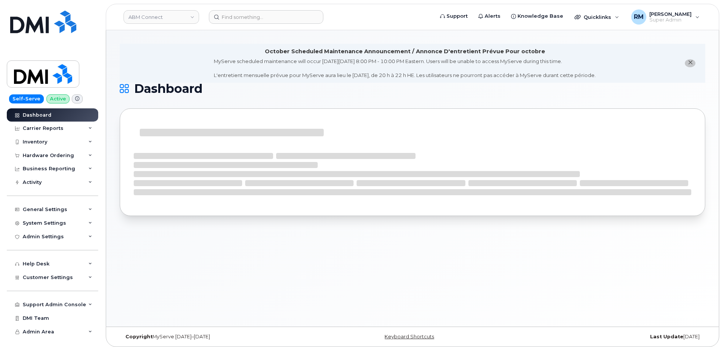
click at [51, 278] on span "Customer Settings" at bounding box center [48, 278] width 50 height 6
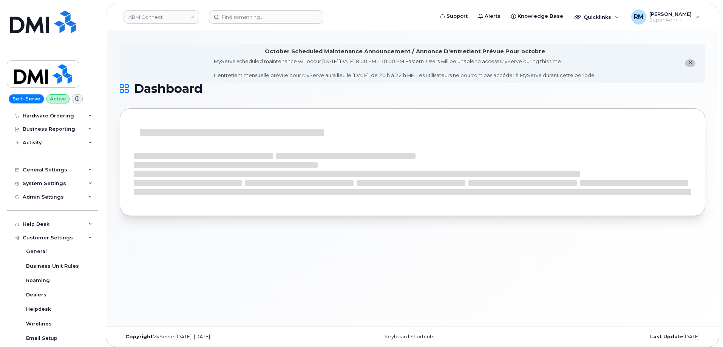
scroll to position [189, 0]
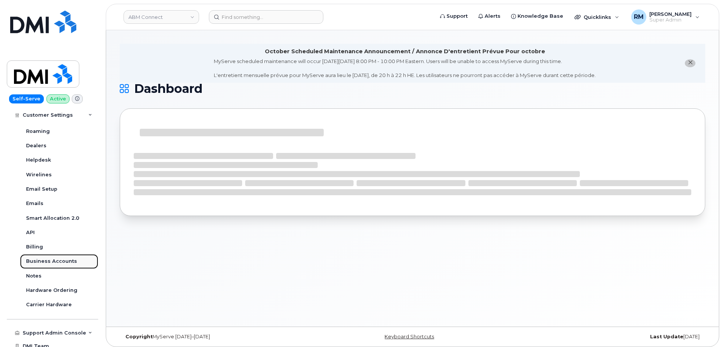
click at [48, 258] on div "Business Accounts" at bounding box center [51, 261] width 51 height 7
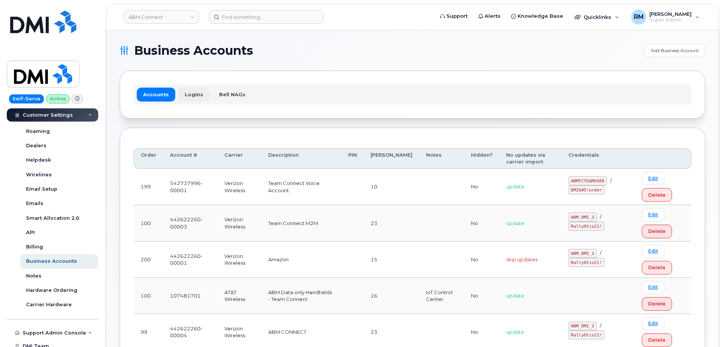
click at [191, 92] on link "Logins" at bounding box center [193, 95] width 31 height 14
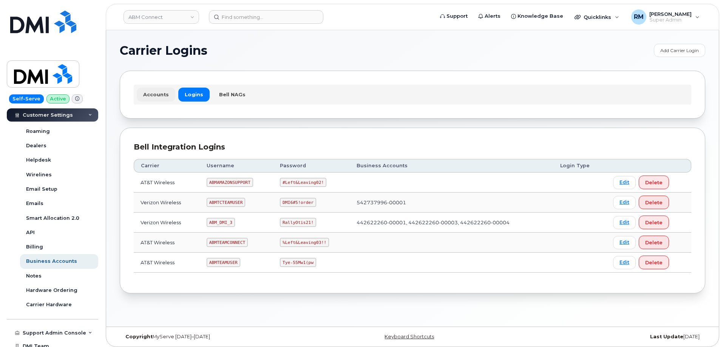
click at [156, 96] on link "Accounts" at bounding box center [156, 95] width 39 height 14
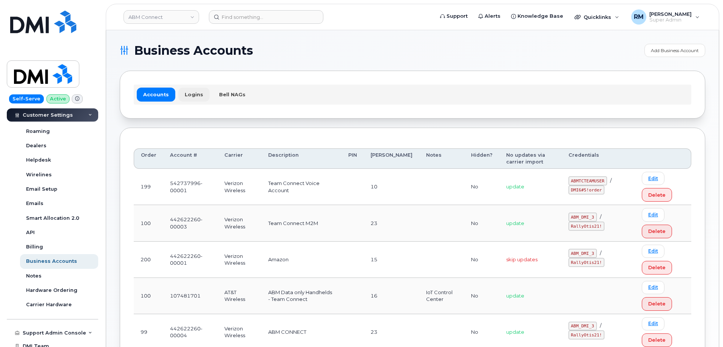
click at [184, 92] on link "Logins" at bounding box center [193, 95] width 31 height 14
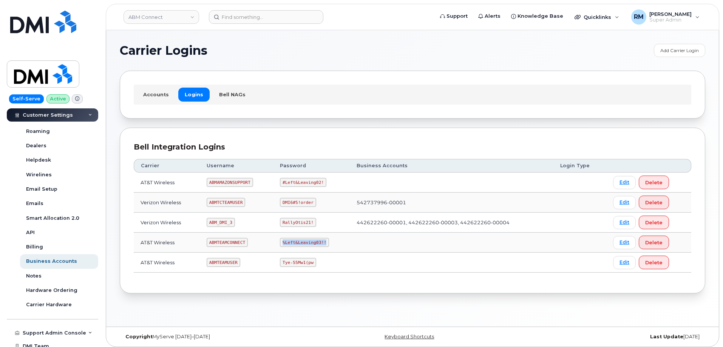
drag, startPoint x: 280, startPoint y: 243, endPoint x: 326, endPoint y: 242, distance: 46.1
click at [326, 242] on td "%Left&Leaving03!!" at bounding box center [311, 243] width 77 height 20
copy code "%Left&Leaving03!!"
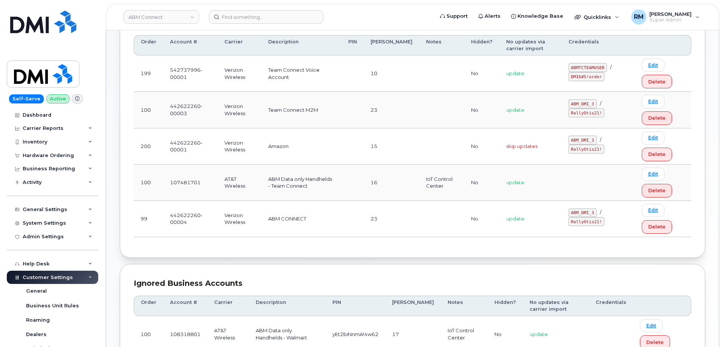
scroll to position [76, 0]
